Goal: Task Accomplishment & Management: Manage account settings

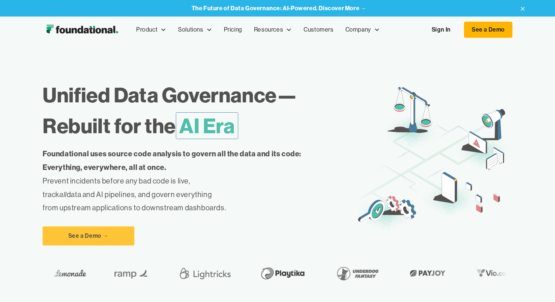
click at [442, 29] on link "Sign In" at bounding box center [441, 29] width 34 height 15
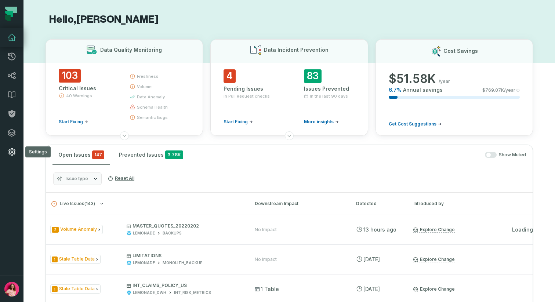
click at [11, 150] on icon at bounding box center [11, 151] width 9 height 9
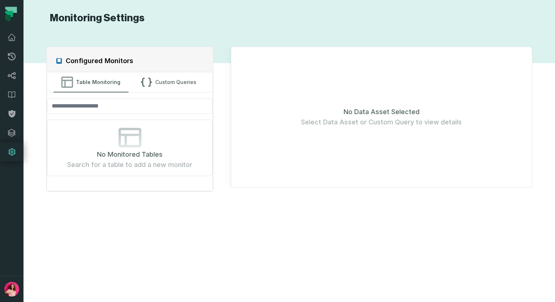
click at [11, 154] on icon at bounding box center [11, 151] width 7 height 7
click at [15, 290] on img "button" at bounding box center [11, 289] width 15 height 15
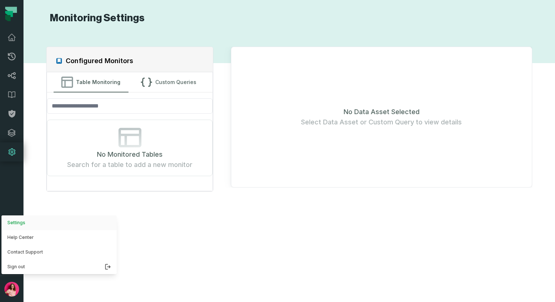
click at [31, 223] on button "Settings" at bounding box center [58, 222] width 115 height 15
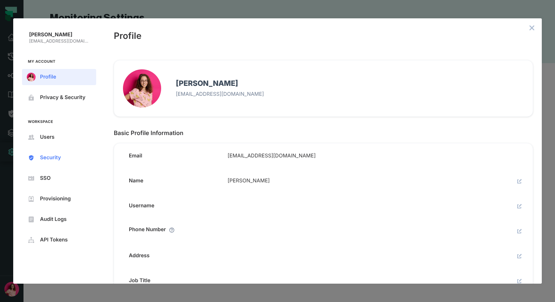
click at [54, 155] on span "Security" at bounding box center [65, 158] width 50 height 6
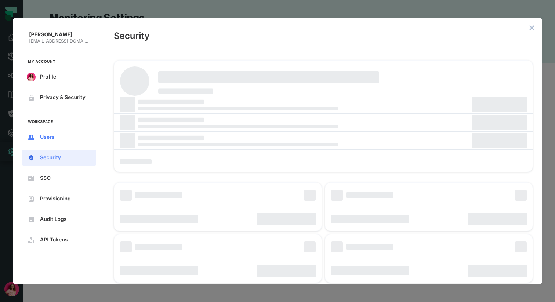
click at [55, 138] on span "Users" at bounding box center [65, 137] width 50 height 6
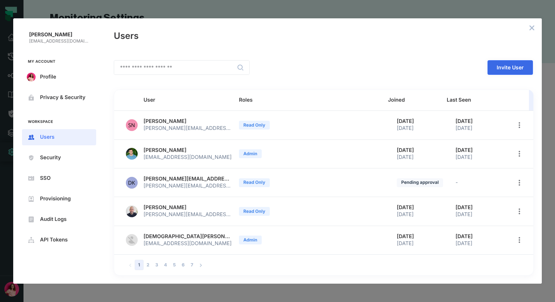
click at [0, 0] on span "Invite User" at bounding box center [0, 0] width 0 height 0
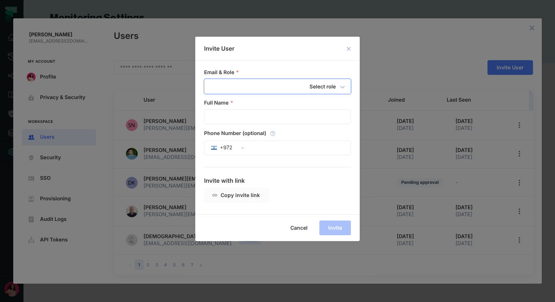
click at [420, 109] on div "Invite User Email & Role * Select role ​ ​ Full Name * ​ Phone Number (optional…" at bounding box center [277, 151] width 555 height 302
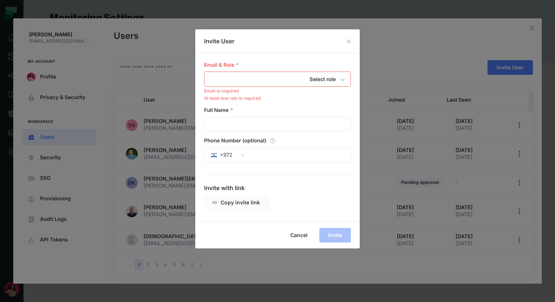
click at [0, 0] on span "Cancel" at bounding box center [0, 0] width 0 height 0
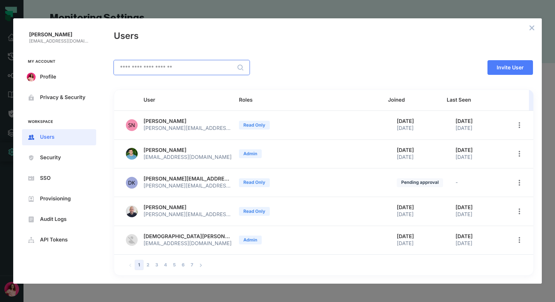
click at [189, 70] on input "text" at bounding box center [181, 68] width 135 height 14
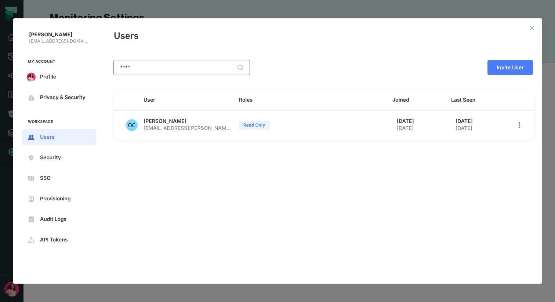
type input "****"
click at [533, 30] on icon "close admin-box" at bounding box center [532, 28] width 6 height 6
